Goal: Find contact information: Find contact information

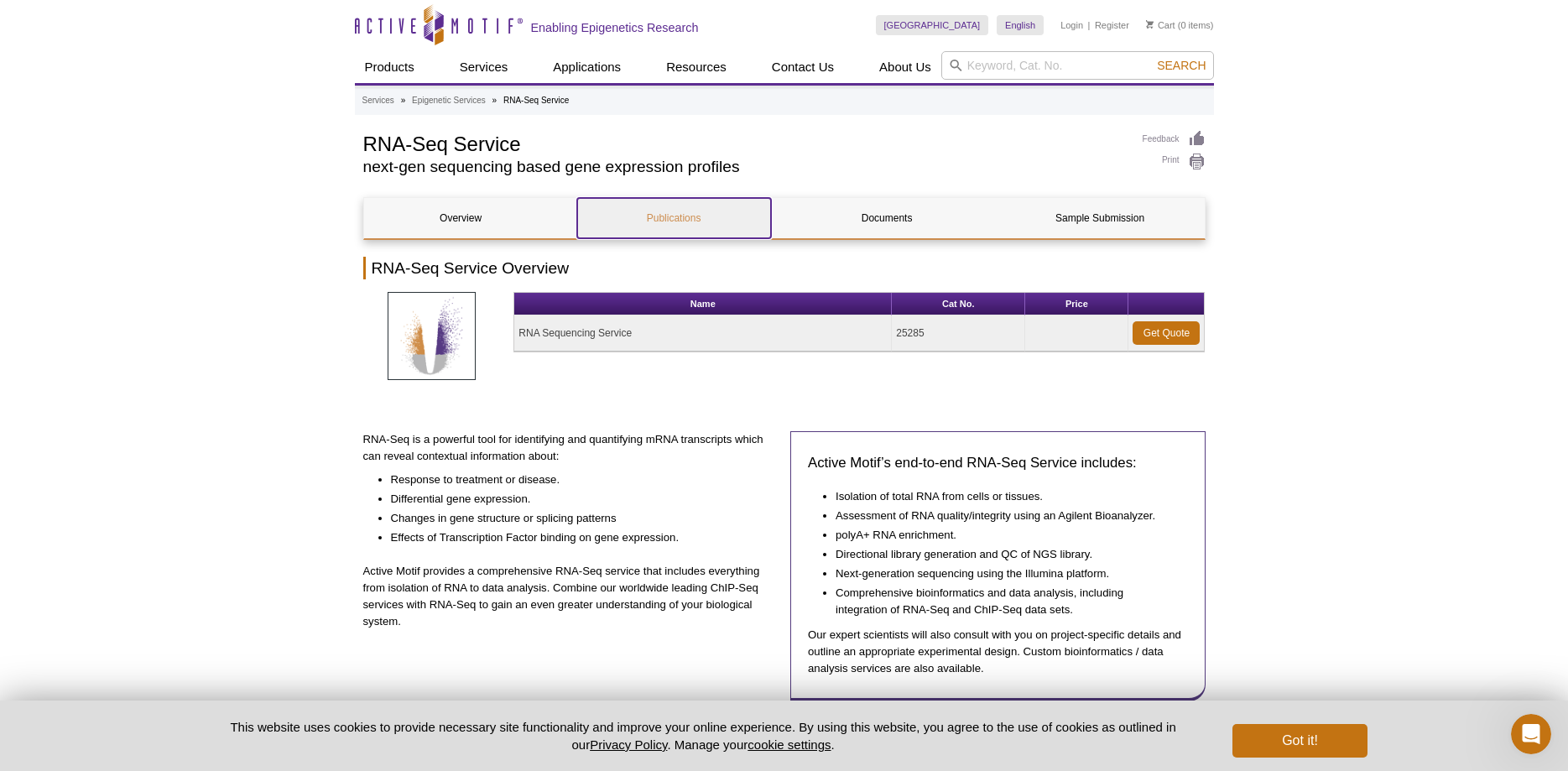
click at [666, 216] on link "Publications" at bounding box center [674, 218] width 194 height 40
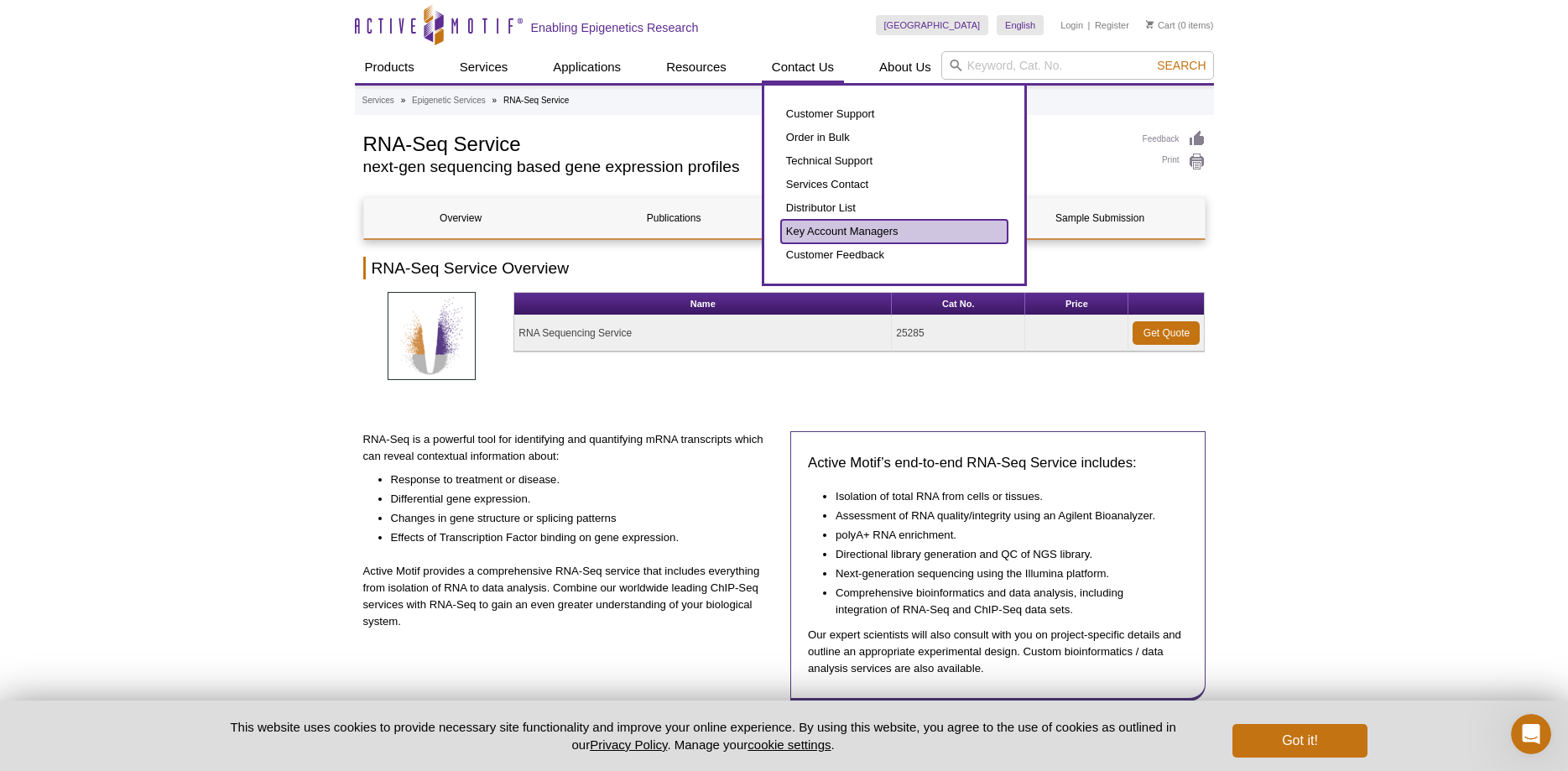
click at [868, 229] on link "Key Account Managers" at bounding box center [895, 231] width 227 height 24
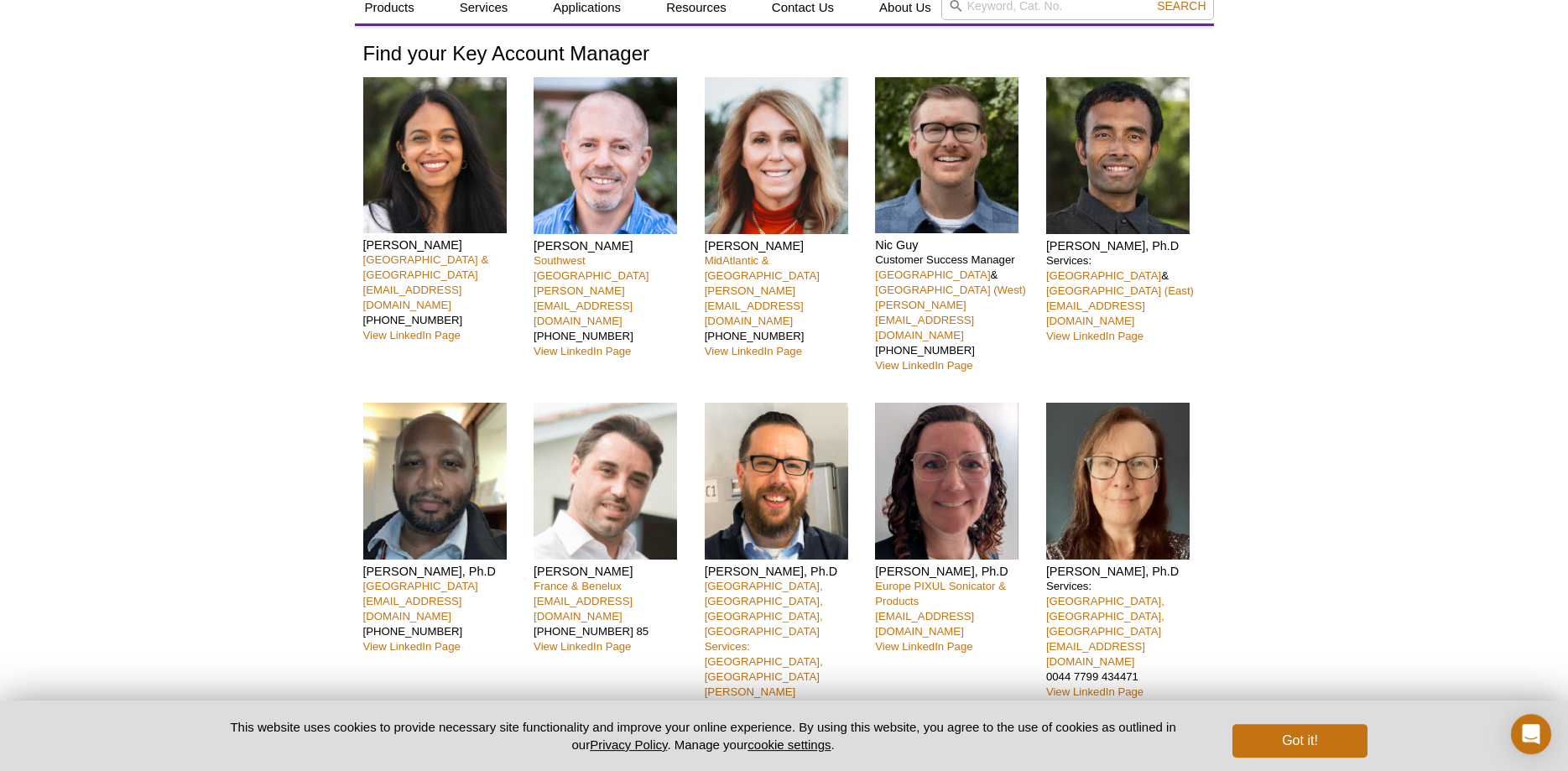
scroll to position [257, 0]
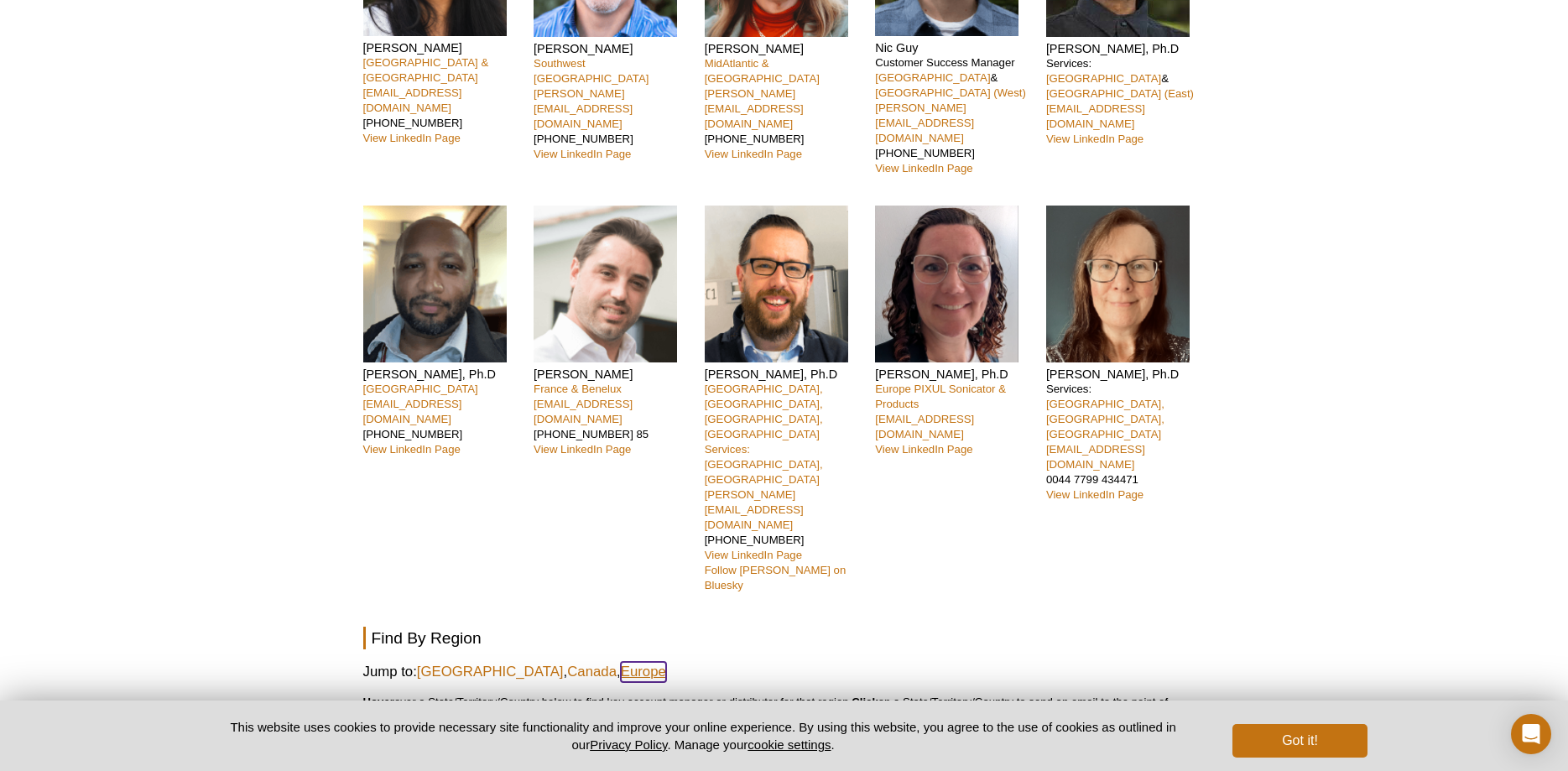
click at [621, 662] on link "Europe" at bounding box center [644, 671] width 46 height 20
